Goal: Information Seeking & Learning: Compare options

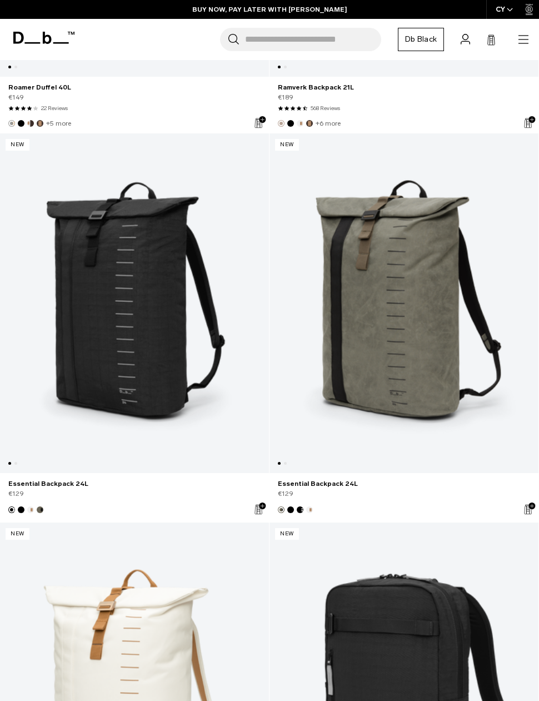
click at [108, 348] on link "Essential Backpack 24L" at bounding box center [134, 303] width 269 height 340
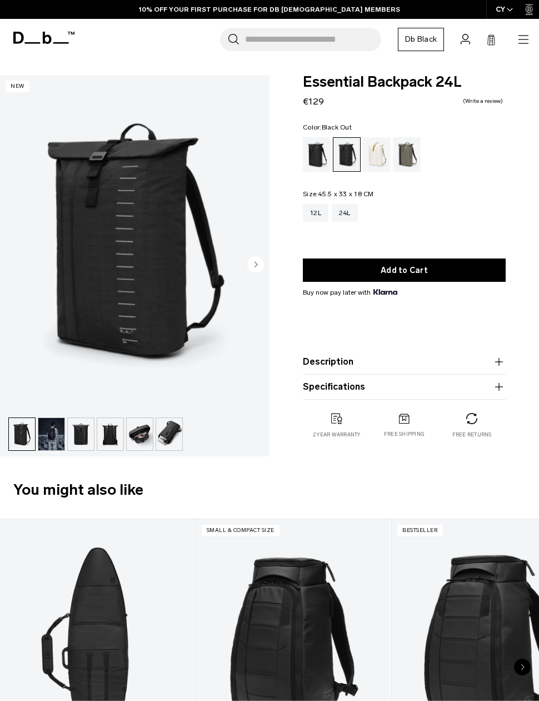
click at [320, 156] on div "Black Out" at bounding box center [317, 154] width 28 height 34
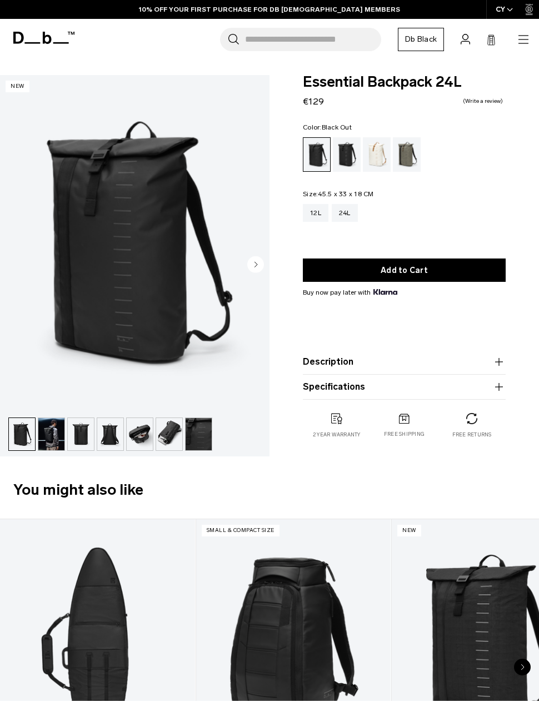
click at [317, 218] on div "12L" at bounding box center [316, 213] width 26 height 18
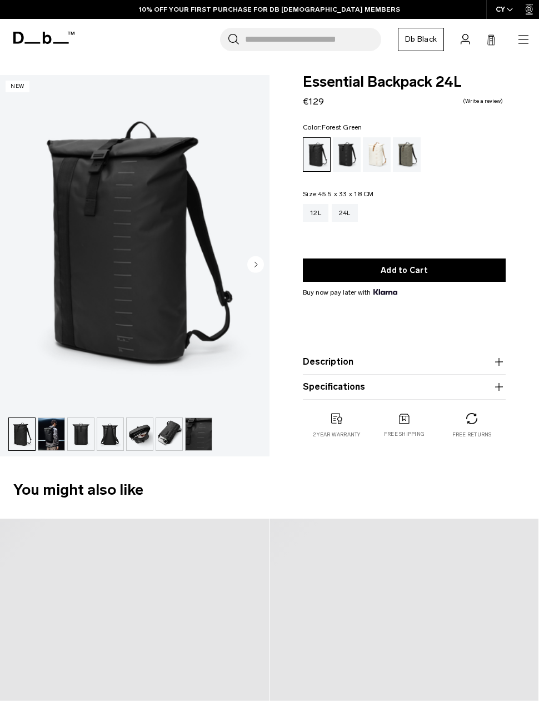
click at [410, 158] on div "Forest Green" at bounding box center [407, 154] width 28 height 34
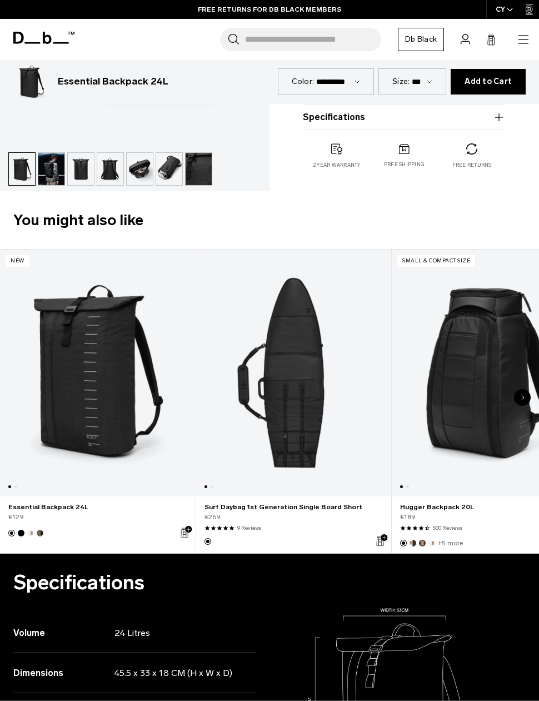
scroll to position [272, 0]
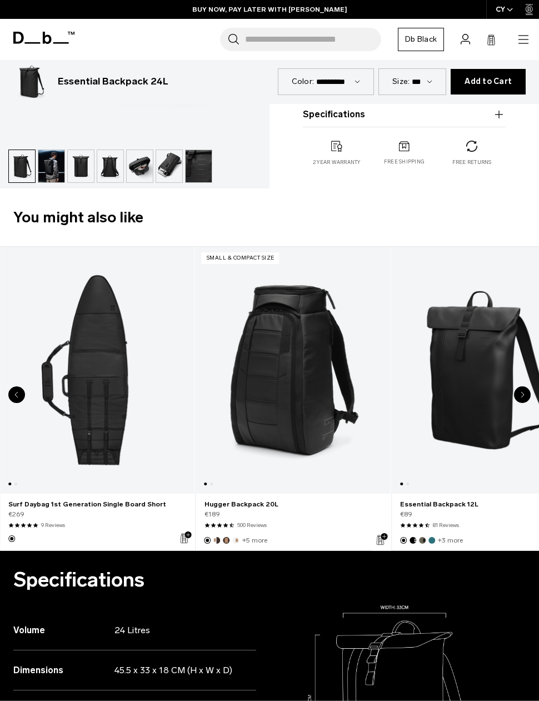
click at [92, 365] on link "Surf Daybag 1st Generation Single Board Short" at bounding box center [97, 370] width 195 height 246
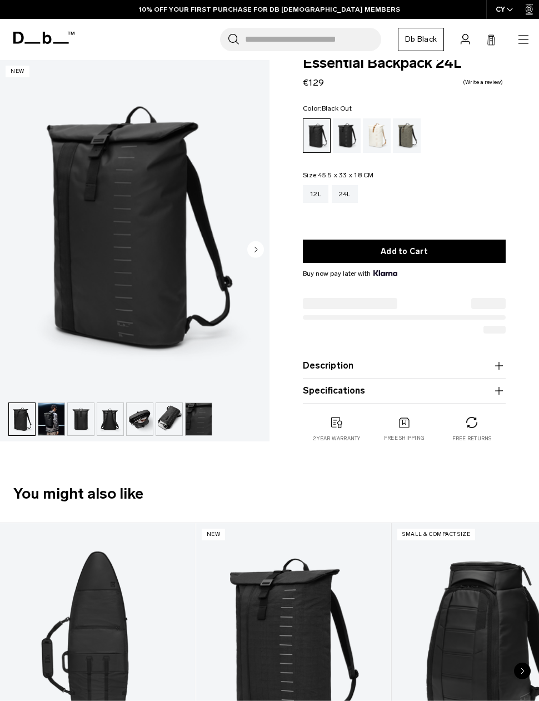
scroll to position [12, 0]
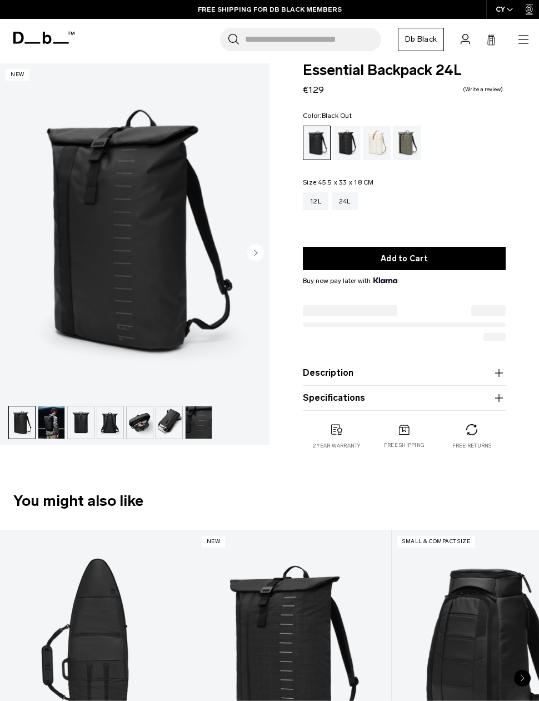
click at [308, 200] on div "12L" at bounding box center [316, 201] width 26 height 18
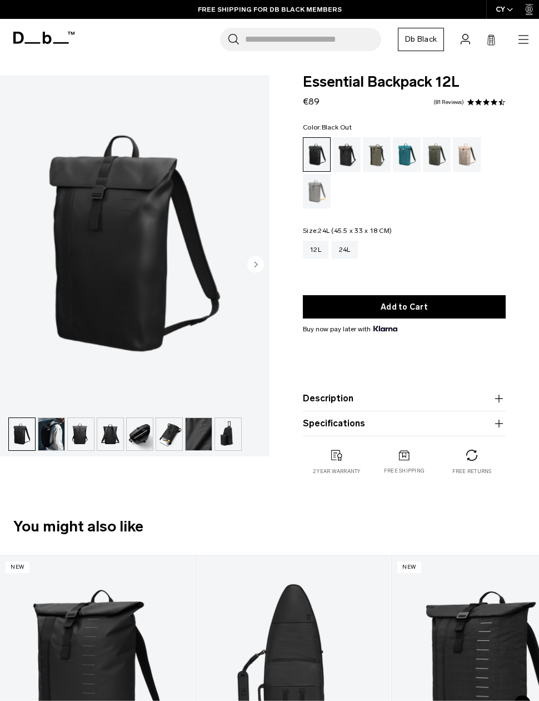
click at [352, 250] on div "24L" at bounding box center [345, 250] width 26 height 18
click at [356, 256] on div "24L" at bounding box center [345, 250] width 26 height 18
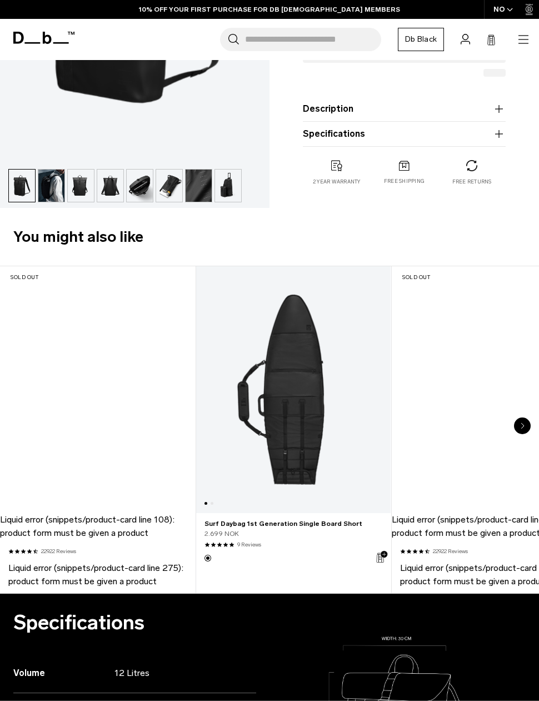
scroll to position [312, 0]
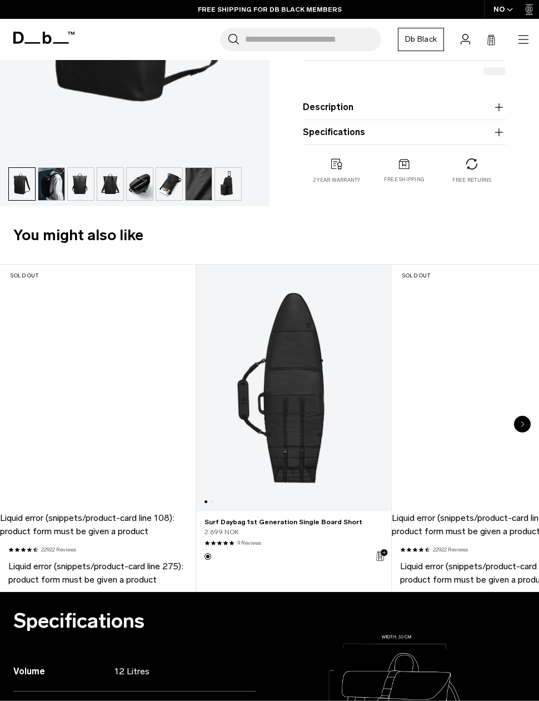
click at [520, 425] on div "Next slide" at bounding box center [522, 424] width 17 height 17
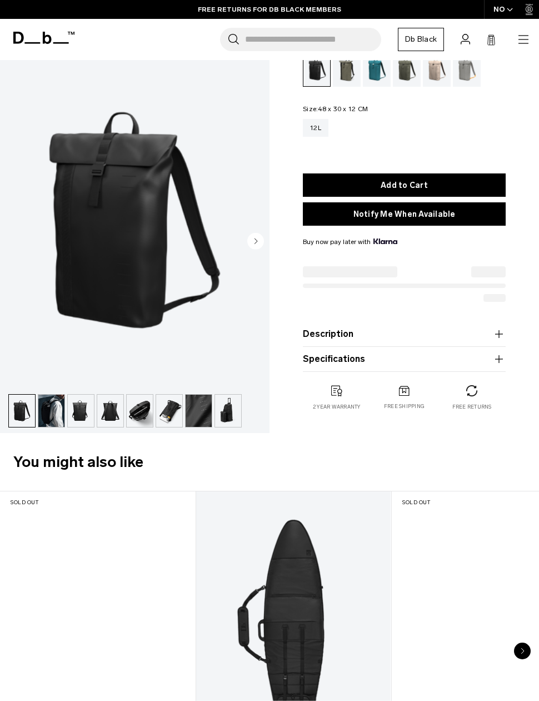
scroll to position [0, 0]
